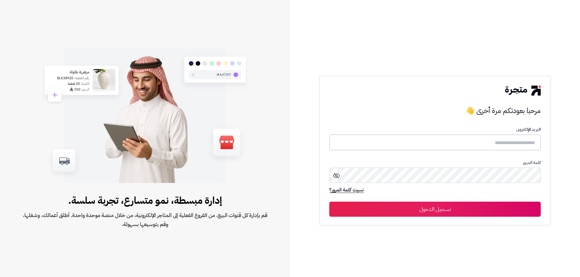
type input "**********"
click at [468, 212] on button "تسجيل الدخول" at bounding box center [434, 209] width 211 height 15
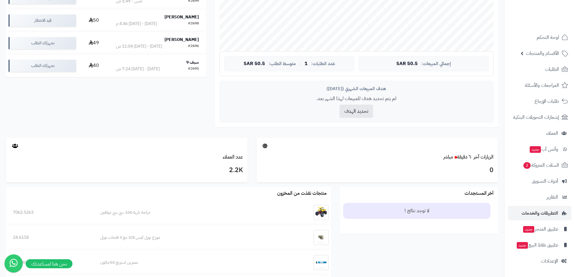
scroll to position [211, 0]
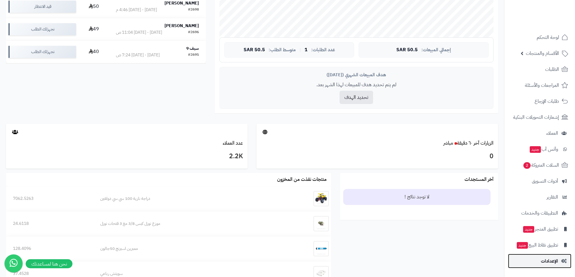
click at [552, 260] on span "الإعدادات" at bounding box center [549, 261] width 17 height 8
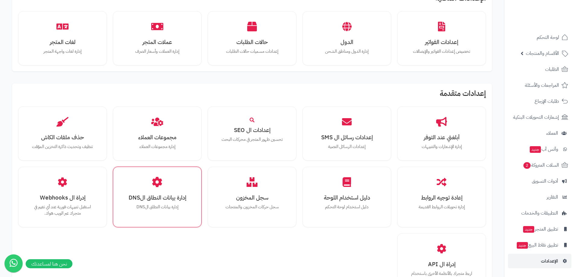
scroll to position [332, 0]
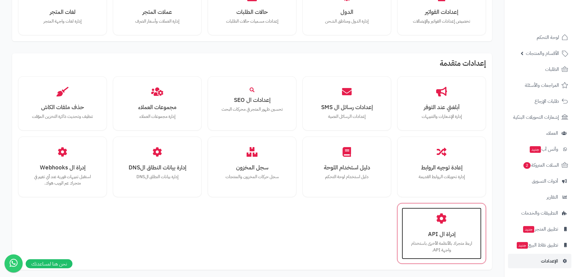
click at [447, 211] on div "إدراة ال API اربط متجرك بالأنظمة الأخرى باستخدام واجهة API." at bounding box center [442, 234] width 80 height 52
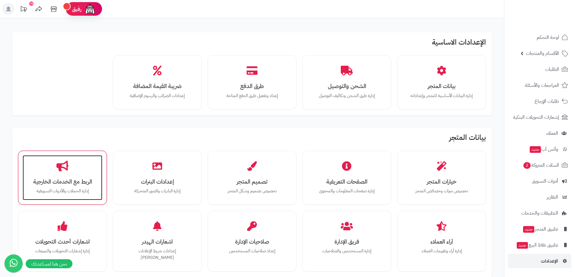
click at [85, 181] on h3 "الربط مع الخدمات الخارجية" at bounding box center [63, 182] width 68 height 6
click at [61, 172] on div "الربط مع الخدمات الخارجية إدارة الحملات والأدوات التسويقية" at bounding box center [63, 177] width 80 height 45
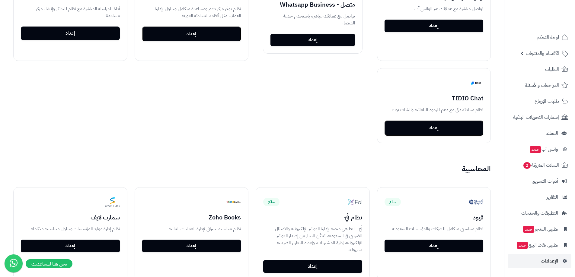
scroll to position [574, 0]
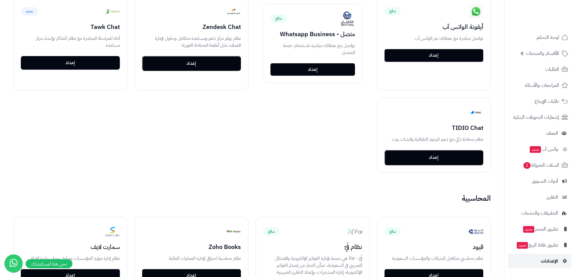
click at [540, 264] on link "الإعدادات" at bounding box center [539, 261] width 63 height 14
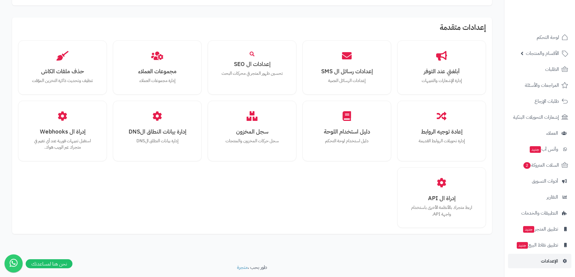
scroll to position [379, 0]
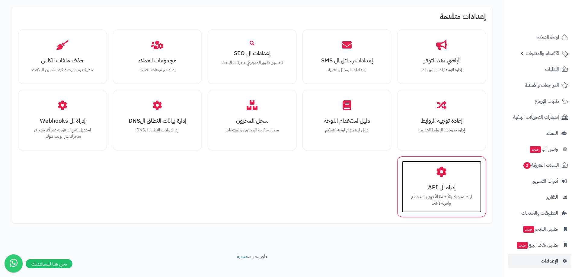
click at [459, 184] on h3 "إدراة ال API" at bounding box center [442, 187] width 68 height 6
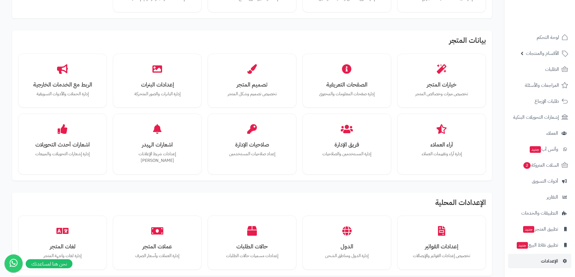
scroll to position [96, 0]
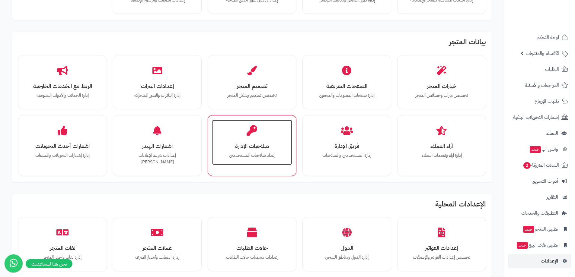
click at [281, 146] on h3 "صلاحيات الإدارة" at bounding box center [252, 146] width 68 height 6
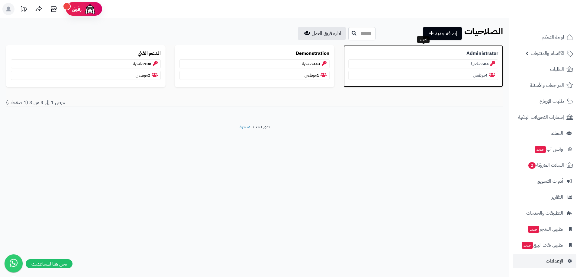
click at [387, 54] on p "Administrator" at bounding box center [423, 53] width 150 height 7
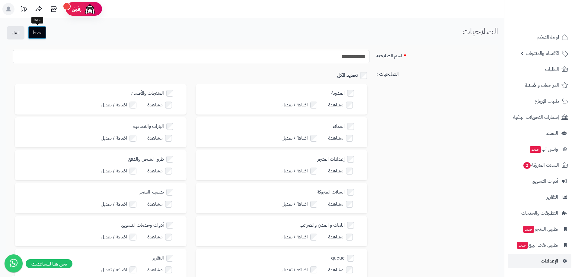
click at [35, 33] on button "حفظ" at bounding box center [37, 32] width 19 height 13
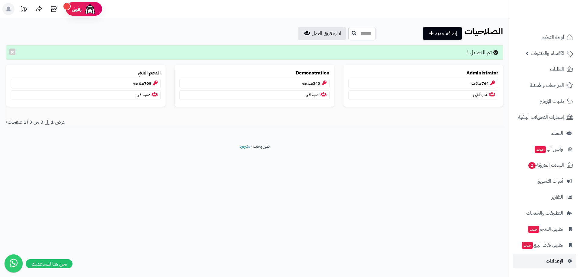
click at [550, 265] on span "الإعدادات" at bounding box center [554, 261] width 17 height 8
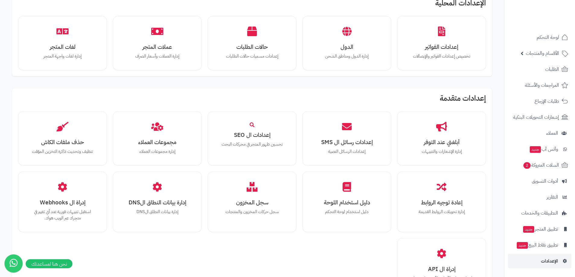
scroll to position [379, 0]
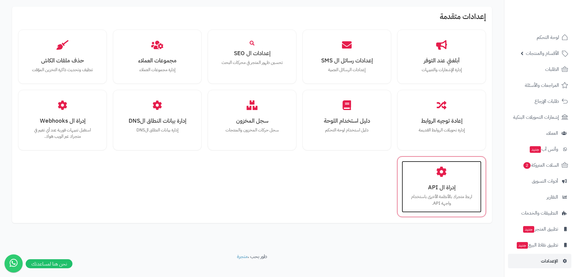
click at [433, 184] on h3 "إدراة ال API" at bounding box center [442, 187] width 68 height 6
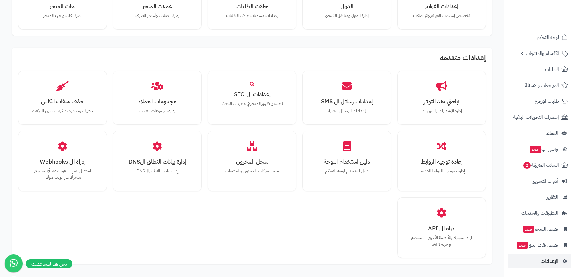
scroll to position [349, 0]
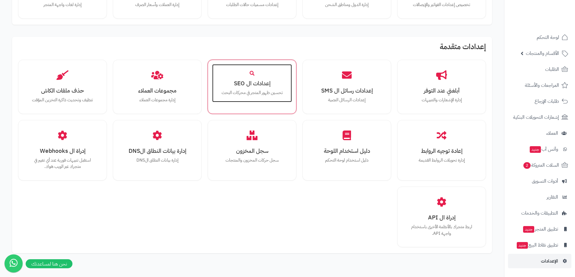
click at [271, 80] on h3 "إعدادات ال SEO" at bounding box center [252, 83] width 68 height 6
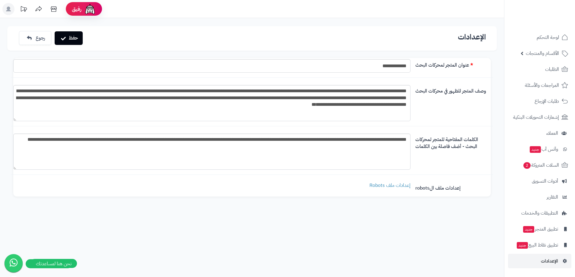
click at [10, 260] on icon at bounding box center [14, 262] width 16 height 17
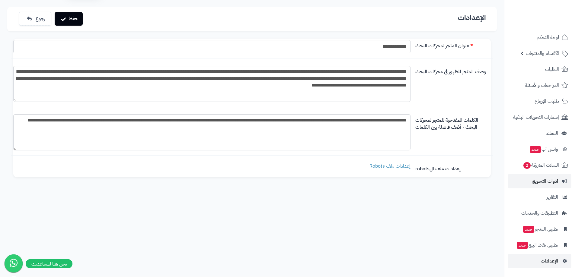
scroll to position [30, 0]
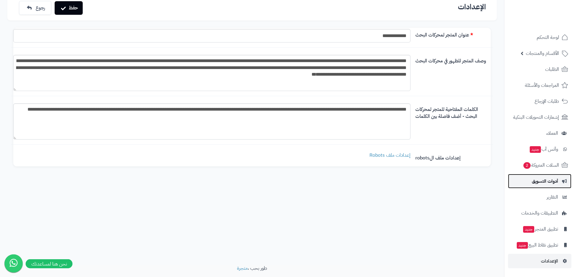
click at [551, 184] on span "أدوات التسويق" at bounding box center [545, 181] width 26 height 8
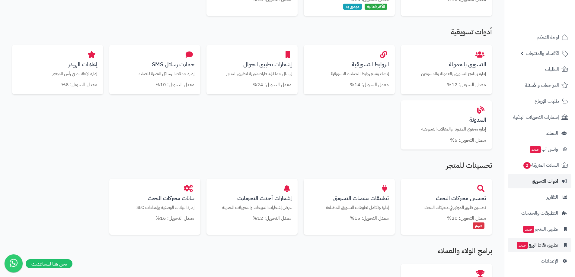
scroll to position [211, 0]
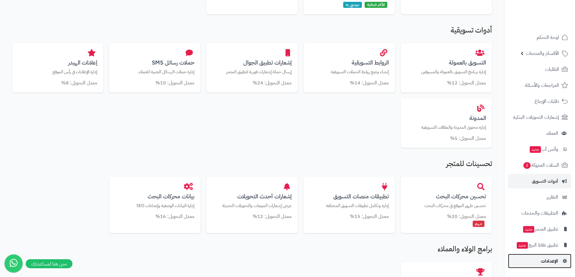
click at [549, 263] on span "الإعدادات" at bounding box center [549, 261] width 17 height 8
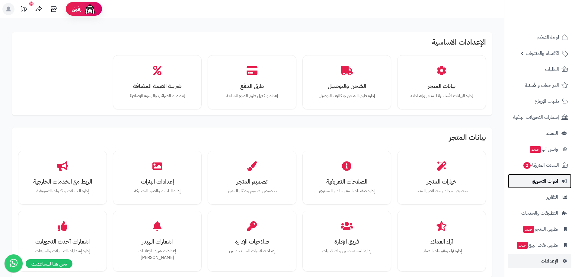
click at [555, 181] on span "أدوات التسويق" at bounding box center [545, 181] width 26 height 8
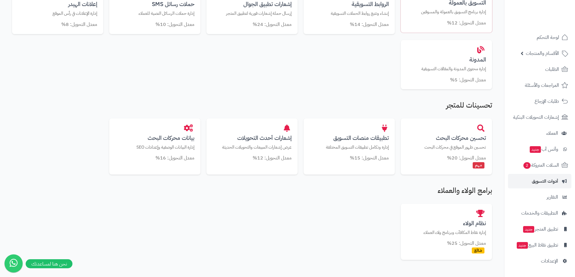
scroll to position [272, 0]
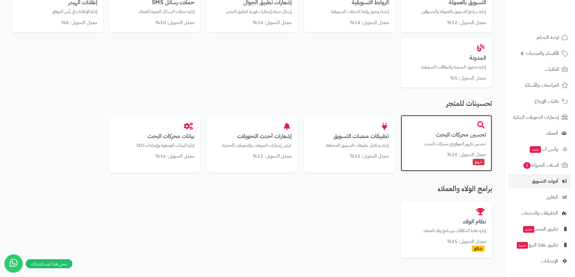
click at [456, 136] on h3 "تحسين محركات البحث" at bounding box center [446, 135] width 79 height 6
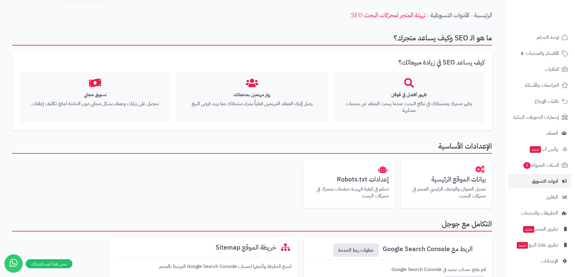
scroll to position [30, 0]
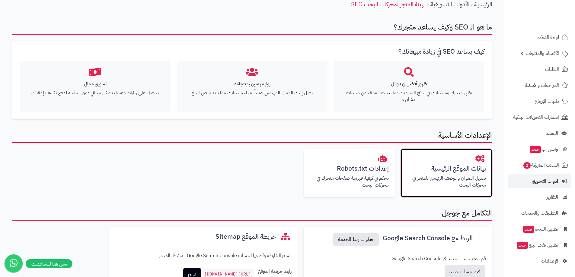
click at [420, 168] on h3 "بيانات الموقع الرئيسية" at bounding box center [446, 168] width 79 height 7
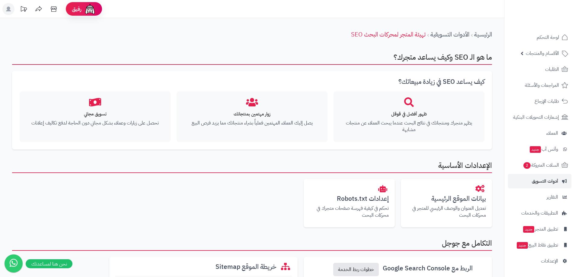
scroll to position [30, 0]
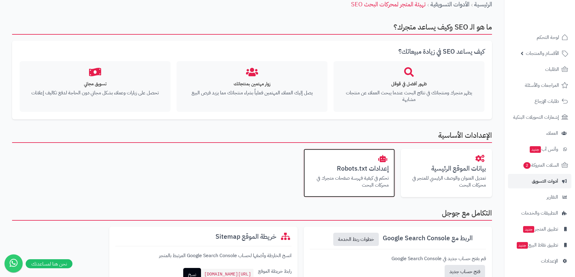
click at [384, 171] on h3 "إعدادات Robots.txt" at bounding box center [349, 168] width 79 height 7
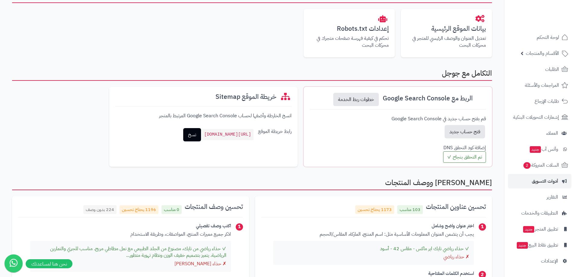
scroll to position [181, 0]
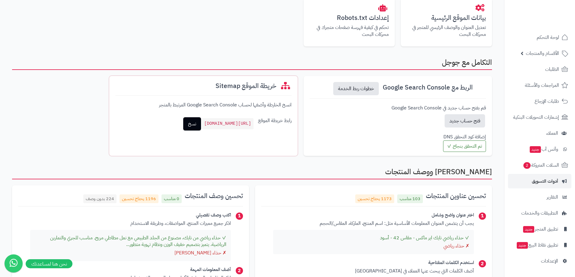
click at [235, 123] on code "https://mawa.com.sa/sitemap.xml" at bounding box center [228, 123] width 52 height 11
copy div "https://mawa.com.sa/sitemap.xml نسخ"
click at [287, 149] on div "خريطة الموقع Sitemap انسخ الخارطة وأضفها لحساب Google Search Console المرتبط با…" at bounding box center [203, 116] width 188 height 80
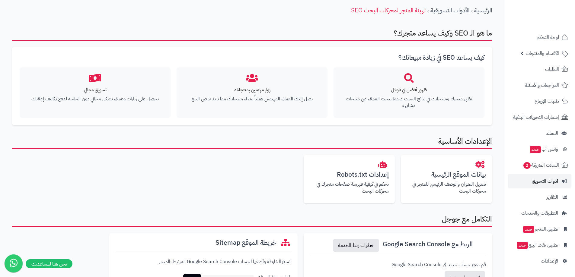
scroll to position [0, 0]
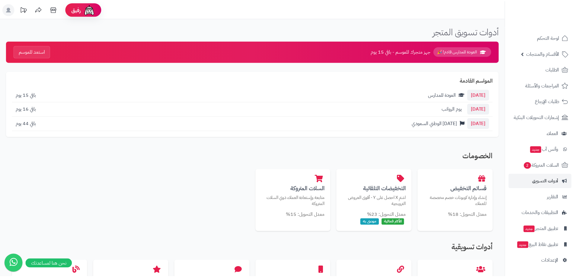
scroll to position [273, 0]
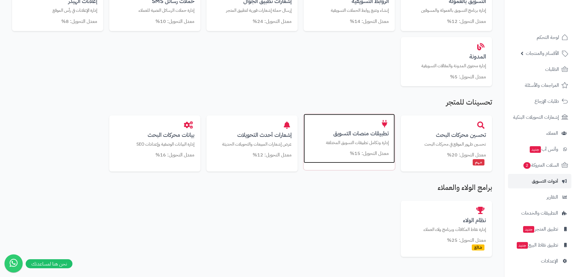
click at [374, 142] on p "إدارة وتكامل تطبيقات التسويق المختلفة" at bounding box center [349, 143] width 79 height 6
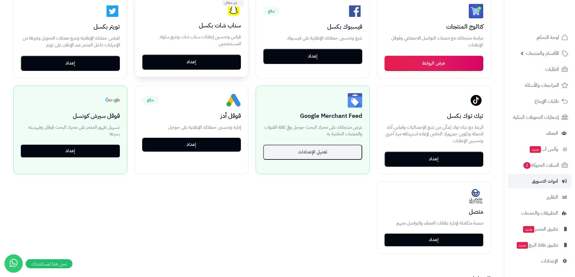
scroll to position [211, 0]
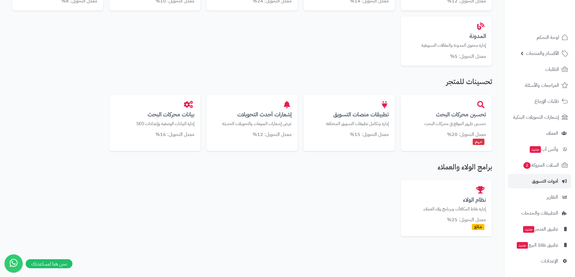
scroll to position [304, 0]
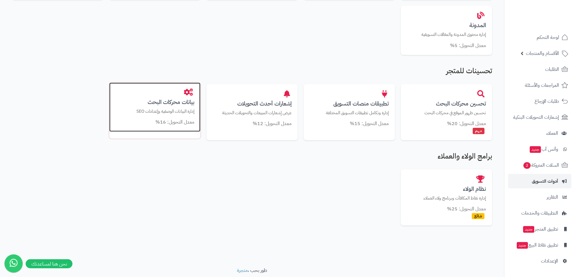
click at [170, 104] on h3 "بيانات محركات البحث" at bounding box center [154, 102] width 79 height 6
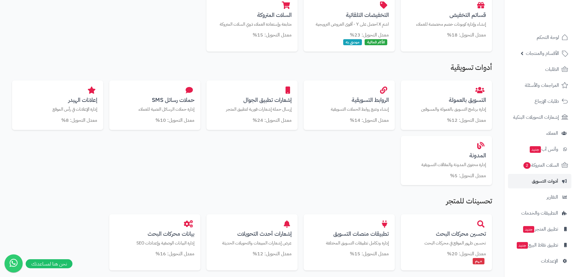
scroll to position [174, 0]
click at [149, 106] on p "إدارة حملات الرسائل النصية للعملاء" at bounding box center [154, 108] width 79 height 6
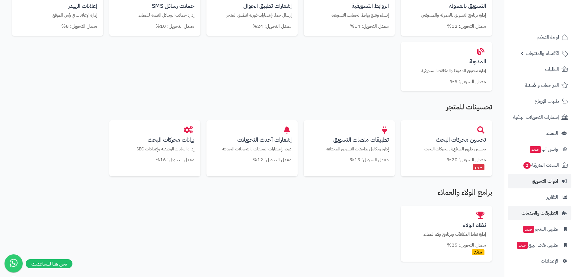
scroll to position [294, 0]
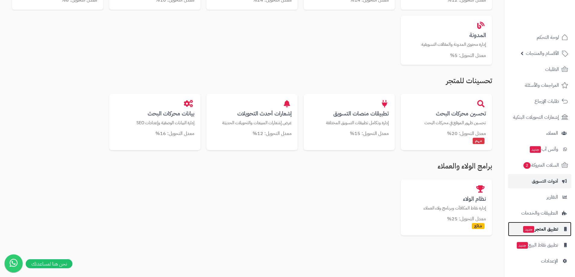
click at [536, 231] on span "تطبيق المتجر جديد" at bounding box center [541, 229] width 36 height 8
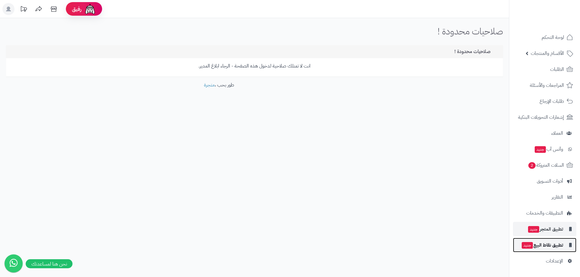
click at [568, 245] on icon at bounding box center [568, 245] width 5 height 4
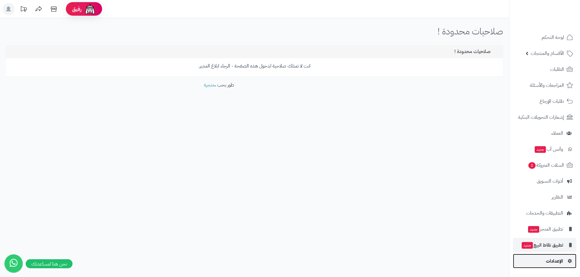
click at [562, 256] on link "الإعدادات" at bounding box center [544, 261] width 63 height 14
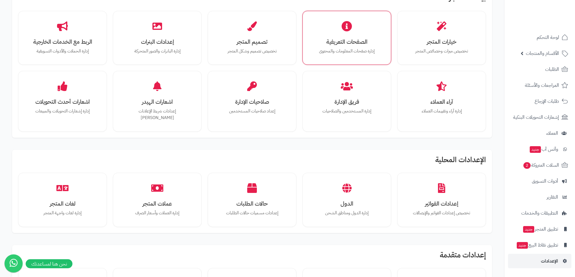
scroll to position [151, 0]
